Goal: Contribute content

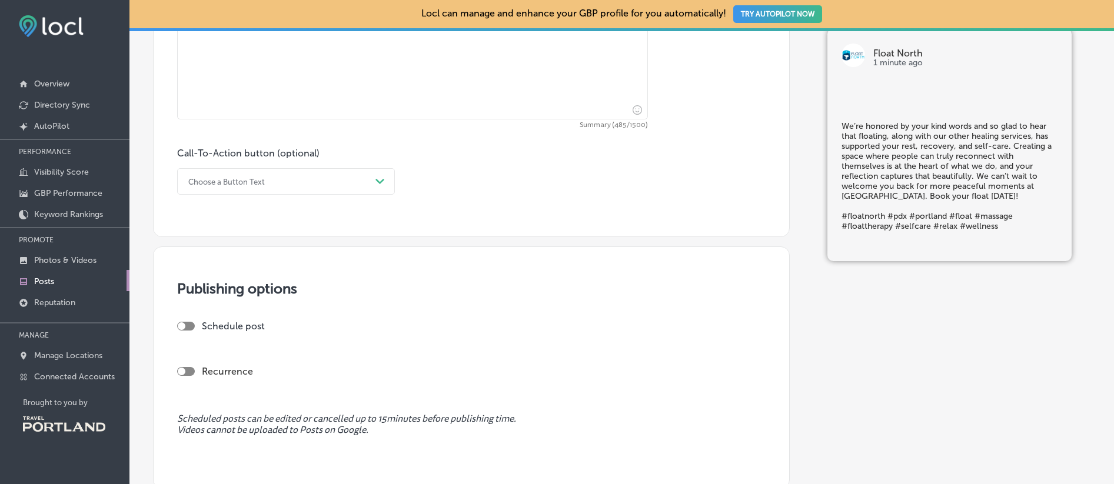
scroll to position [639, 0]
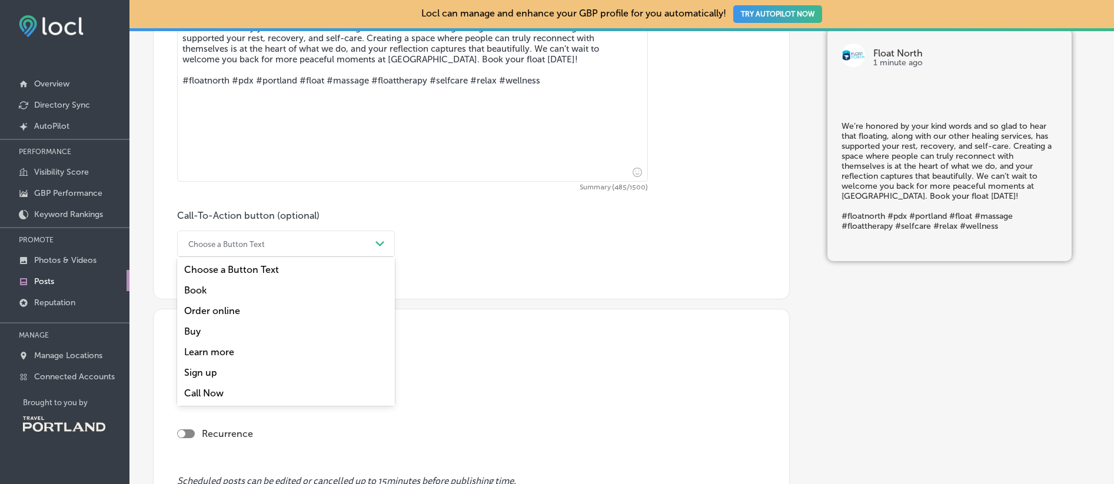
click at [344, 238] on div "Choose a Button Text" at bounding box center [276, 244] width 188 height 18
click at [229, 291] on div "Book" at bounding box center [286, 290] width 218 height 21
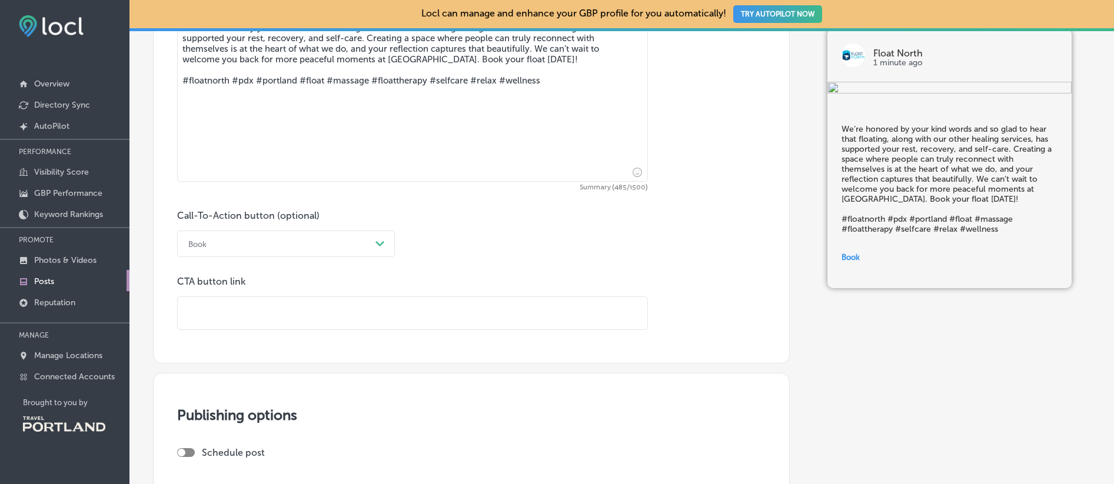
click at [282, 303] on input "text" at bounding box center [412, 313] width 469 height 32
paste input "[URL][DOMAIN_NAME]"
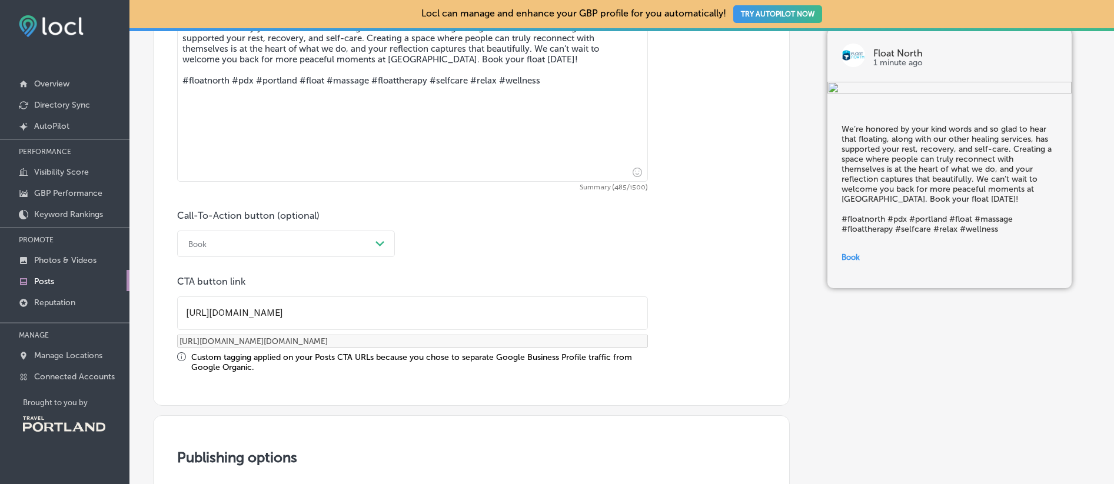
type input "[URL][DOMAIN_NAME]"
click at [361, 374] on div "Post content Select location(s) Select post type What's New Path Created with S…" at bounding box center [471, 19] width 636 height 774
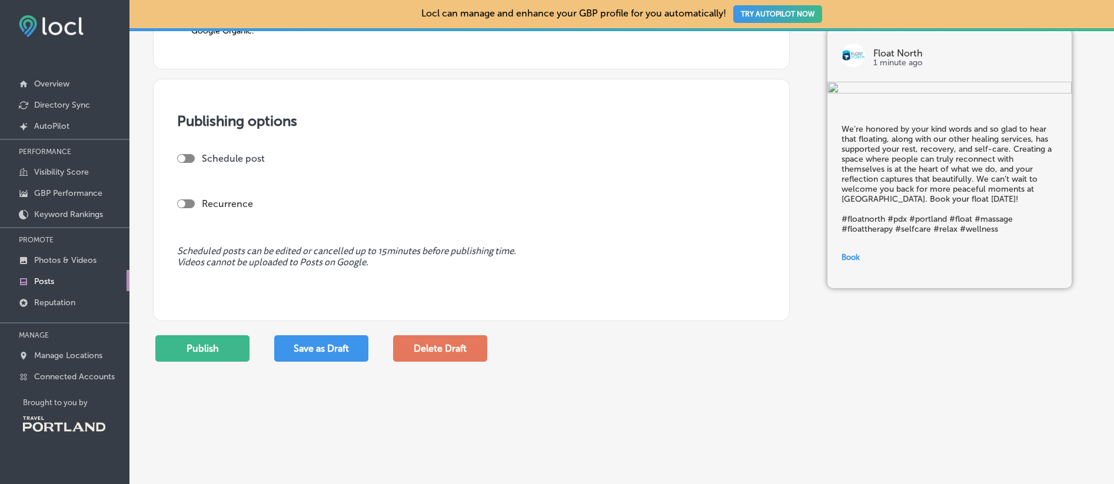
scroll to position [1005, 0]
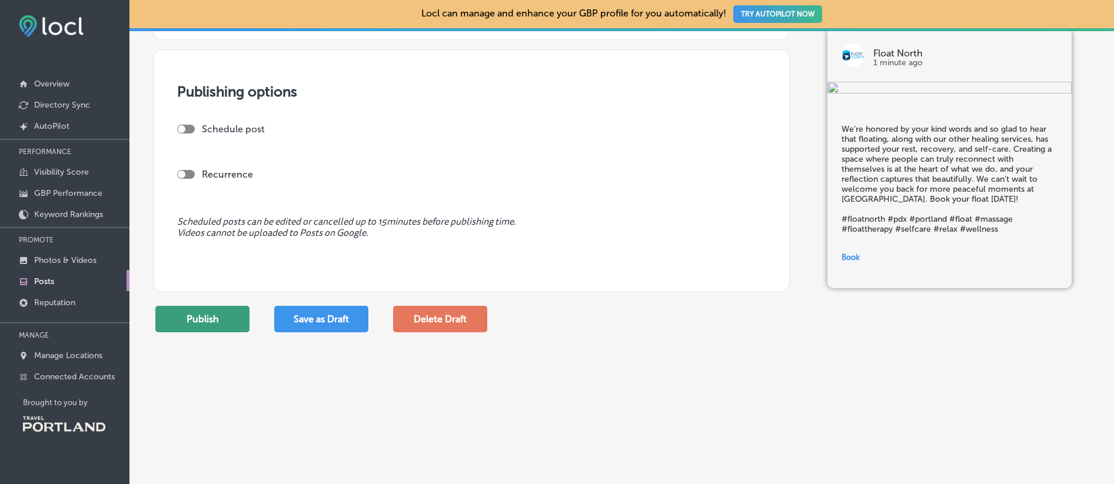
click at [205, 322] on button "Publish" at bounding box center [202, 319] width 94 height 26
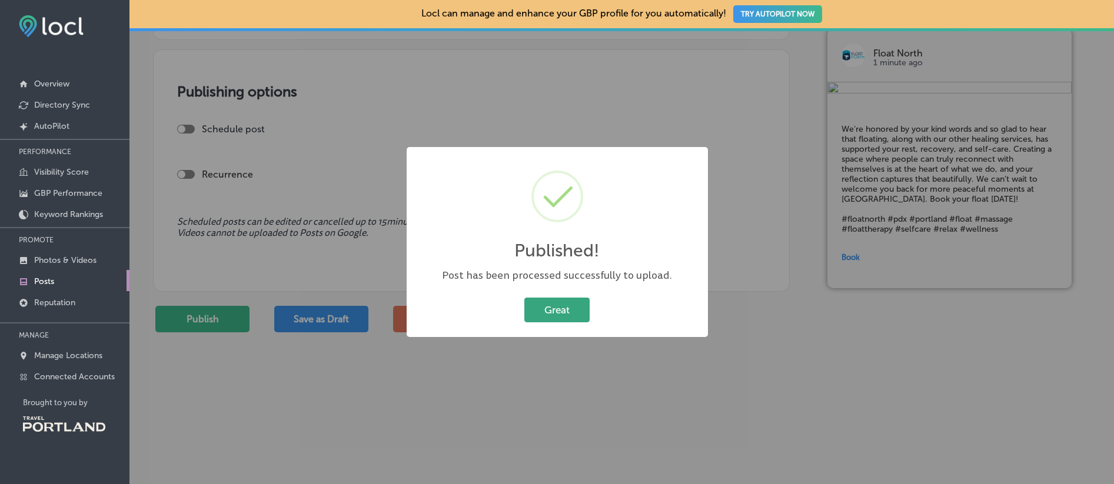
click at [578, 318] on button "Great" at bounding box center [556, 310] width 65 height 24
